Goal: Check status

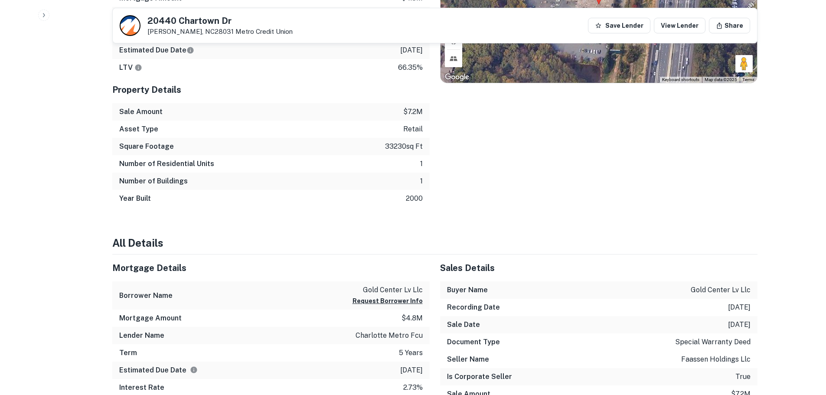
scroll to position [347, 0]
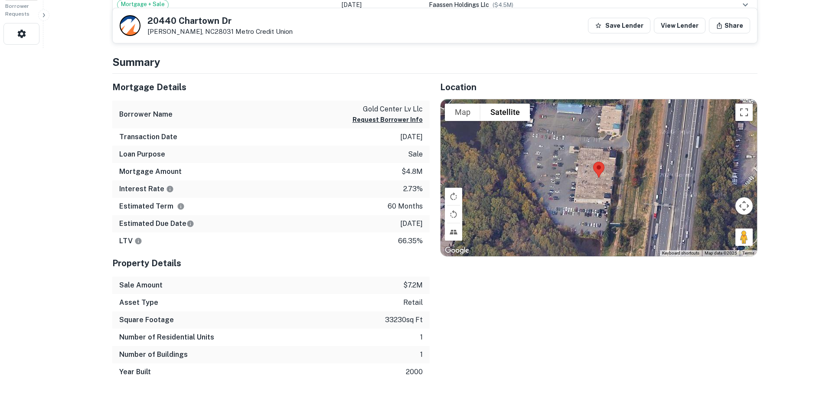
click at [410, 212] on div "Estimated Term 60 months" at bounding box center [270, 206] width 317 height 17
click at [409, 205] on p "60 months" at bounding box center [405, 206] width 35 height 10
click at [403, 189] on p "2.73%" at bounding box center [413, 189] width 20 height 10
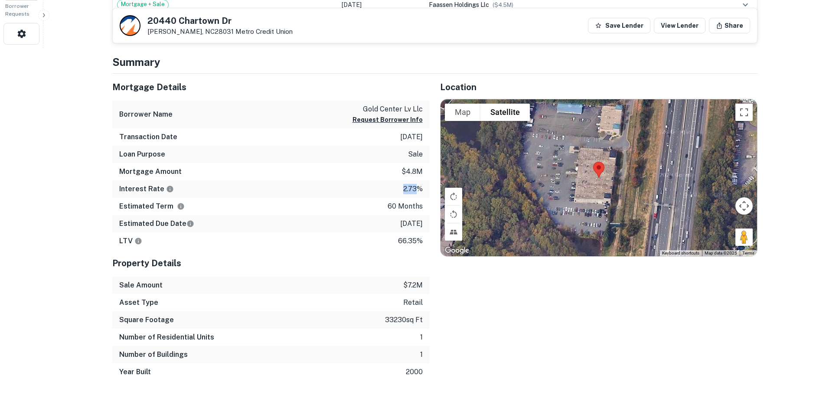
click at [403, 189] on p "2.73%" at bounding box center [413, 189] width 20 height 10
click at [403, 171] on p "$4.8m" at bounding box center [412, 172] width 21 height 10
